Goal: Information Seeking & Learning: Find specific page/section

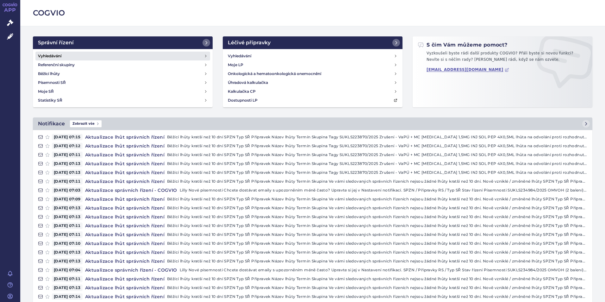
click at [67, 55] on link "Vyhledávání" at bounding box center [122, 56] width 175 height 9
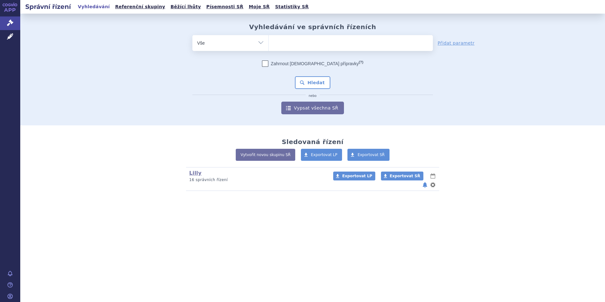
click at [289, 48] on ul at bounding box center [351, 41] width 164 height 13
click at [269, 48] on select at bounding box center [269, 43] width 0 height 16
type input "om"
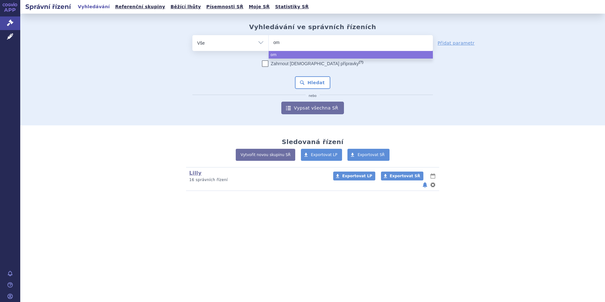
type input "omv"
type input "omvo"
type input "omvoh"
select select "omvoh"
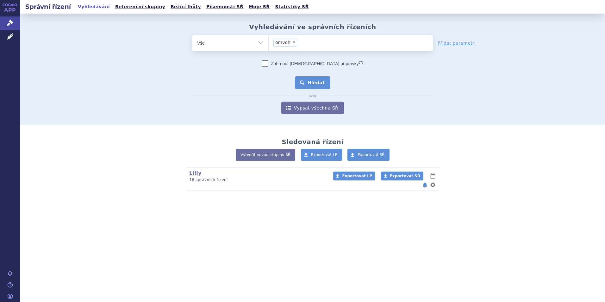
click at [314, 80] on button "Hledat" at bounding box center [313, 82] width 36 height 13
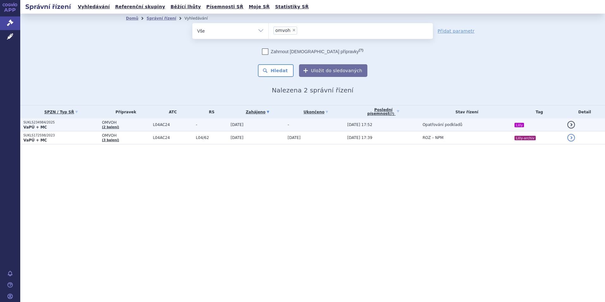
click at [86, 128] on p "VaPÚ + MC" at bounding box center [60, 127] width 75 height 5
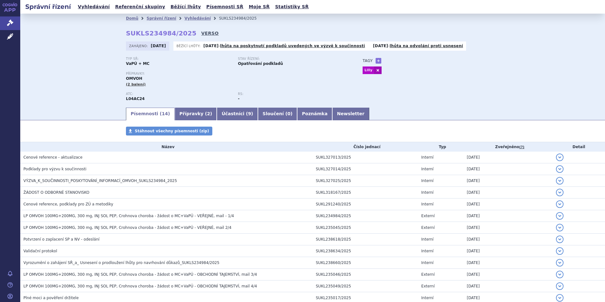
click at [201, 32] on link "VERSO" at bounding box center [209, 33] width 17 height 6
